Goal: Navigation & Orientation: Find specific page/section

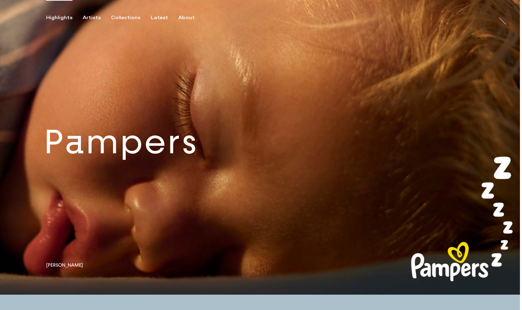
click at [103, 168] on link at bounding box center [260, 147] width 520 height 295
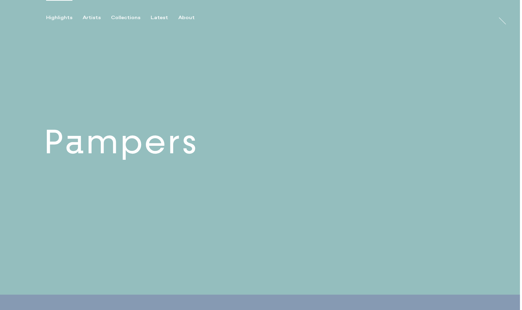
click at [103, 154] on link at bounding box center [260, 147] width 520 height 295
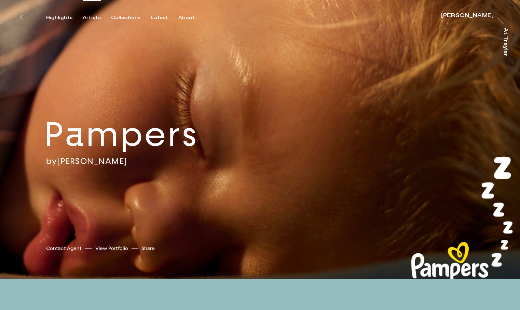
click at [87, 16] on div "Artists" at bounding box center [92, 18] width 18 height 6
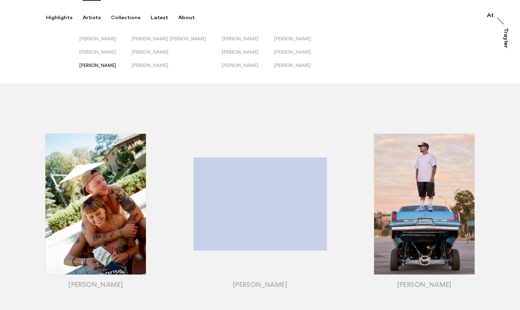
click at [92, 65] on span "[PERSON_NAME]" at bounding box center [97, 64] width 37 height 5
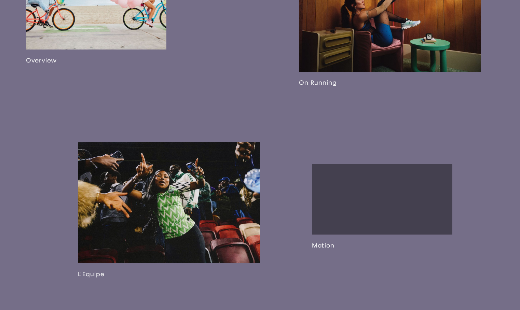
scroll to position [356, 0]
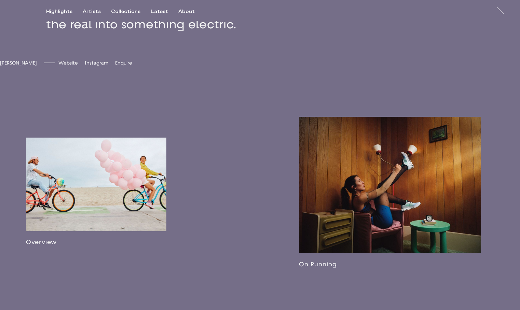
click at [87, 202] on link at bounding box center [96, 192] width 140 height 108
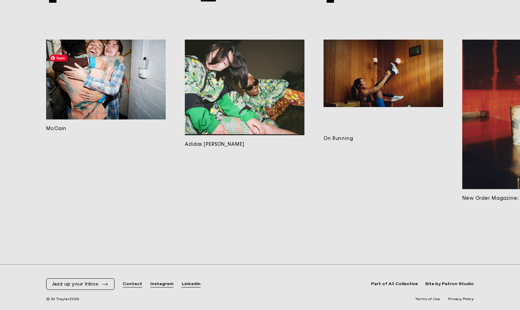
scroll to position [5019, 0]
